Goal: Task Accomplishment & Management: Complete application form

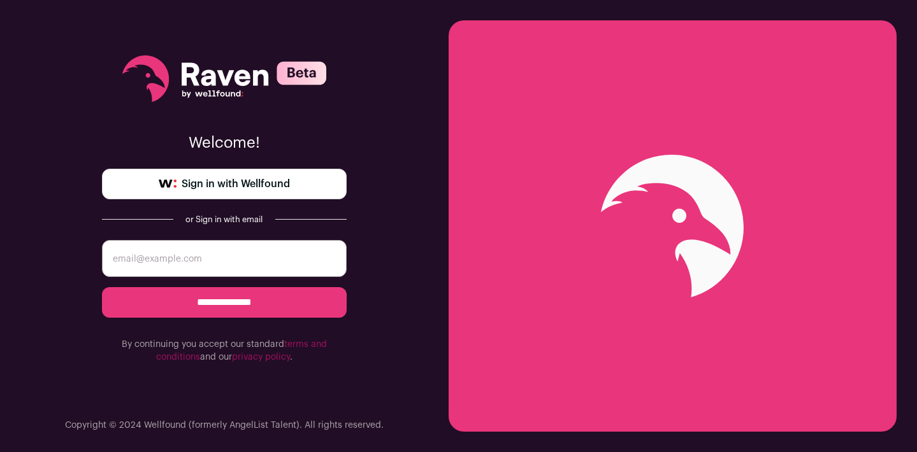
type input "[EMAIL_ADDRESS][DOMAIN_NAME]"
click at [210, 304] on input "**********" at bounding box center [224, 302] width 245 height 31
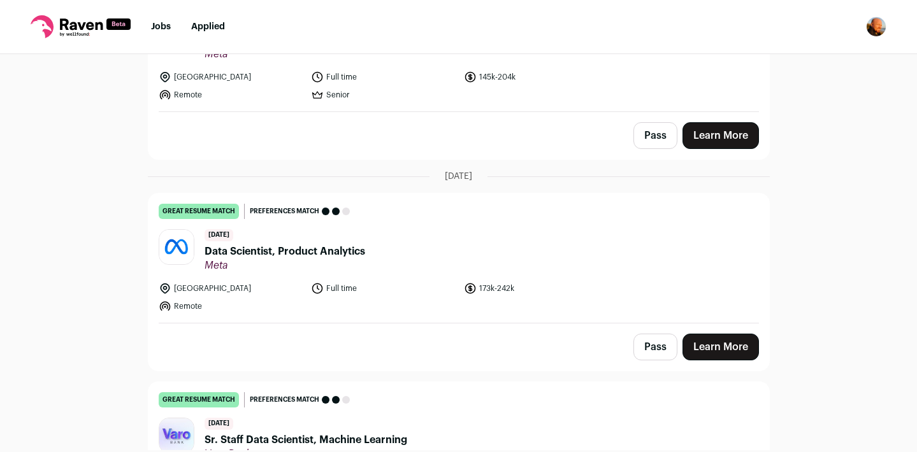
scroll to position [261, 0]
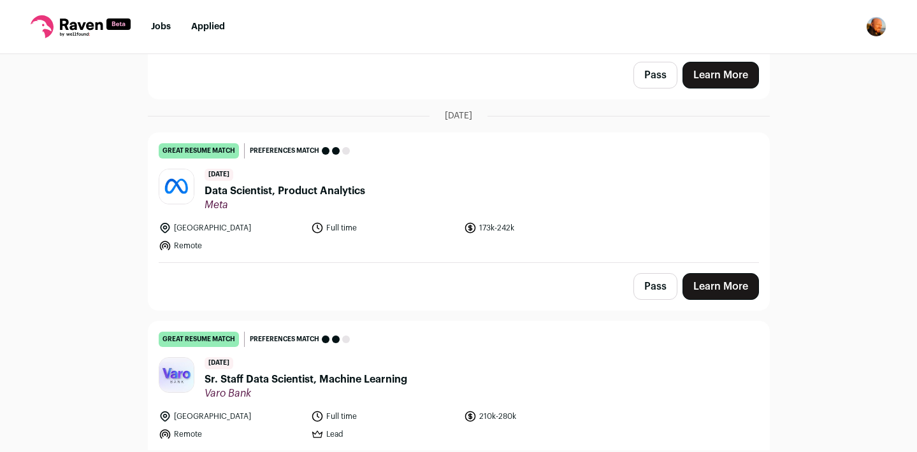
click at [319, 190] on span "Data Scientist, Product Analytics" at bounding box center [284, 190] width 161 height 15
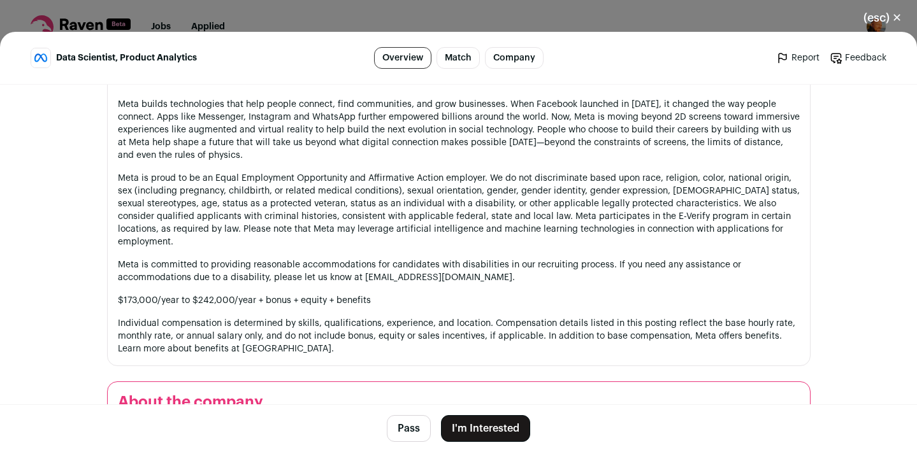
scroll to position [1091, 0]
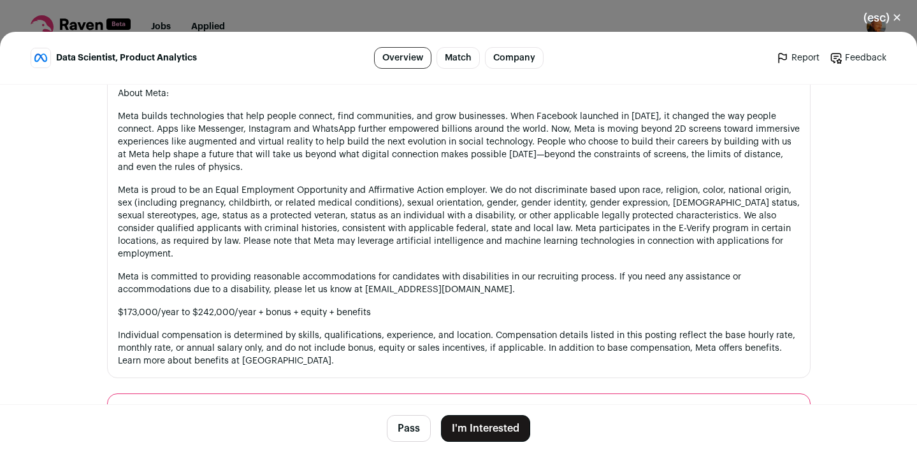
click at [902, 17] on button "(esc) ✕" at bounding box center [882, 18] width 69 height 28
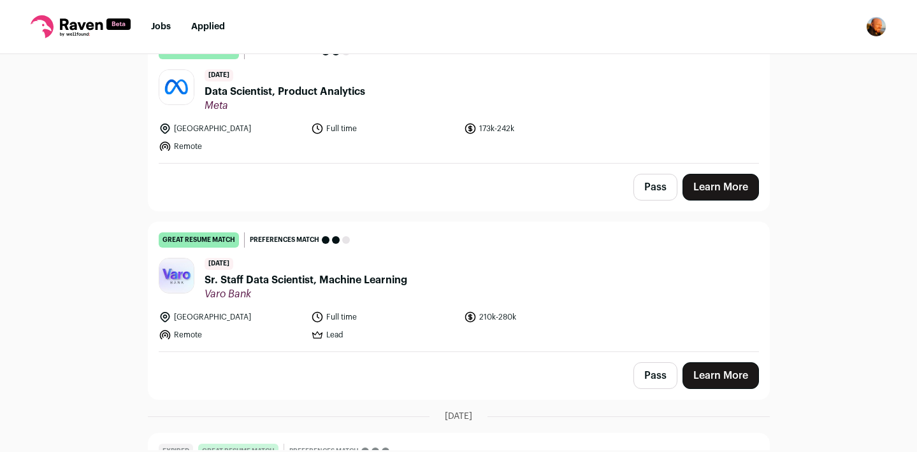
scroll to position [357, 0]
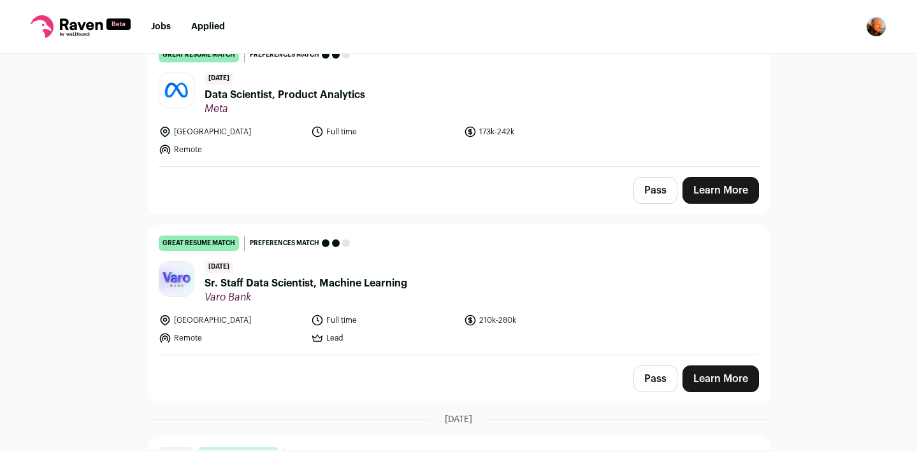
click at [720, 192] on link "Learn More" at bounding box center [720, 190] width 76 height 27
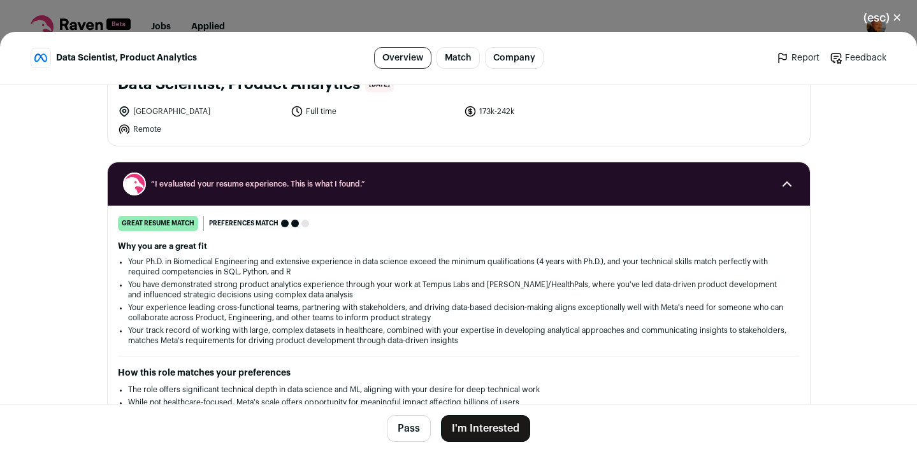
scroll to position [144, 0]
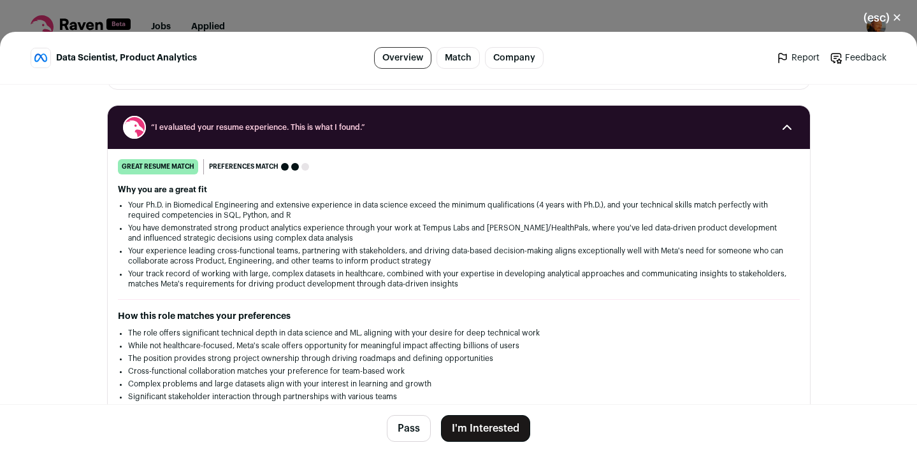
click at [492, 433] on button "I'm Interested" at bounding box center [485, 428] width 89 height 27
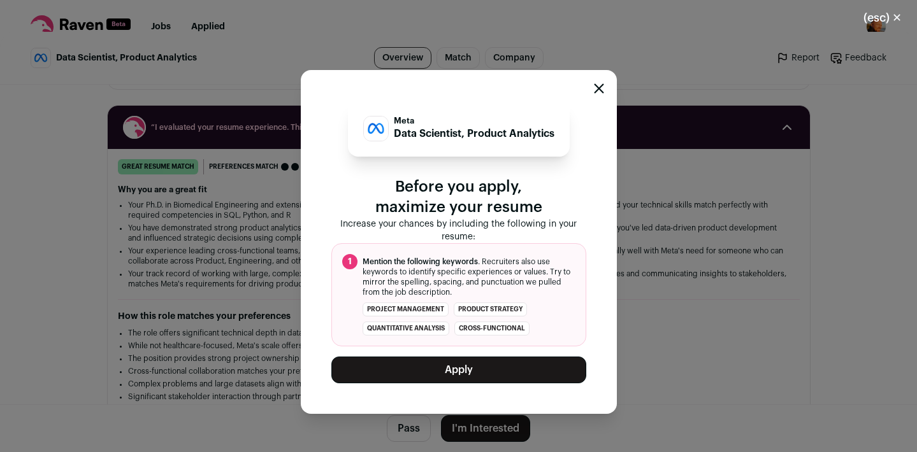
click at [598, 88] on icon "Close modal" at bounding box center [598, 89] width 8 height 8
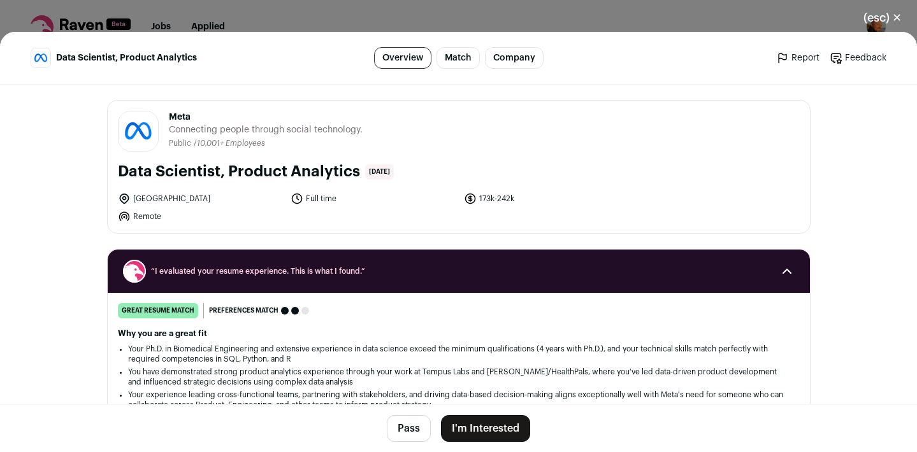
scroll to position [0, 0]
